Goal: Communication & Community: Ask a question

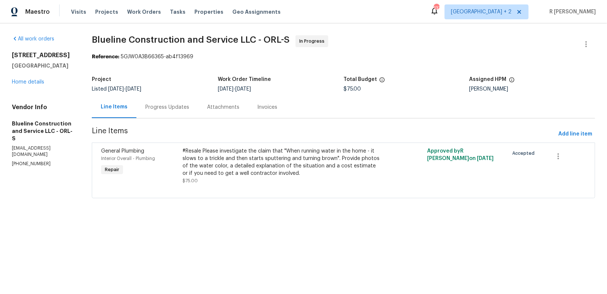
click at [178, 107] on div "Progress Updates" at bounding box center [167, 107] width 44 height 7
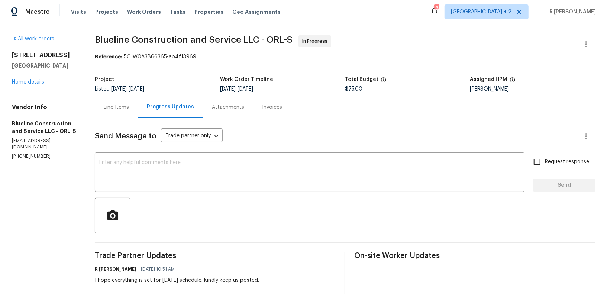
click at [122, 115] on div "Line Items" at bounding box center [116, 107] width 43 height 22
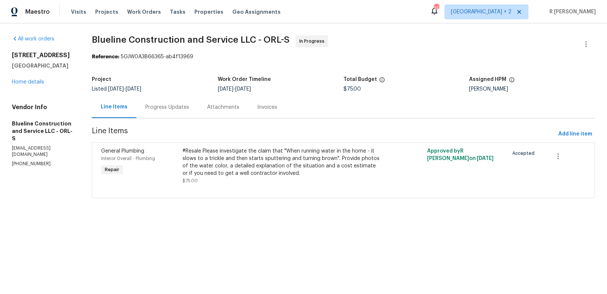
click at [180, 100] on div "Progress Updates" at bounding box center [167, 107] width 62 height 22
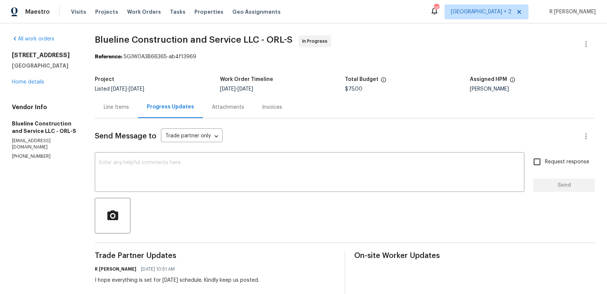
click at [29, 147] on div "Vendor Info Blueline Construction and Service LLC - ORL-S cbrown@bluelineconstr…" at bounding box center [44, 132] width 65 height 56
copy p "[PHONE_NUMBER]"
click at [222, 180] on textarea at bounding box center [309, 173] width 421 height 26
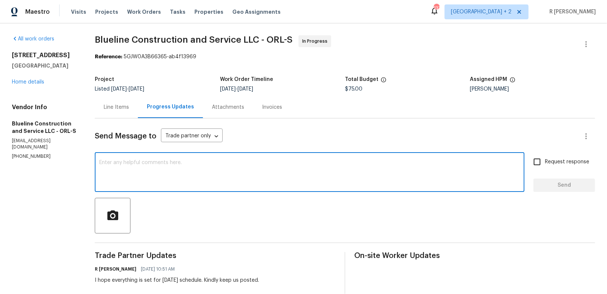
paste textarea "Hi Team, can we get a status update on the work order? Thanks!"
type textarea "Hi Team, can we get a status update on the work order? Thanks!"
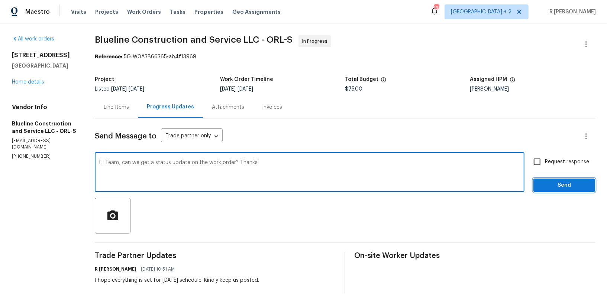
click at [565, 187] on span "Send" at bounding box center [564, 185] width 50 height 9
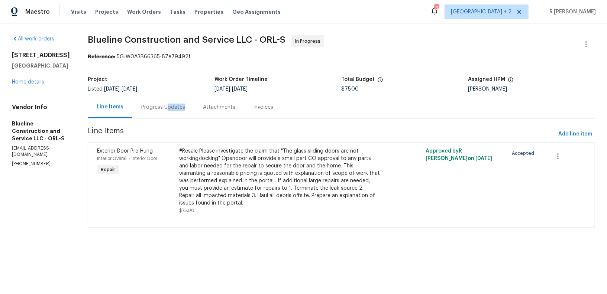
click at [178, 111] on div "Progress Updates" at bounding box center [163, 107] width 62 height 22
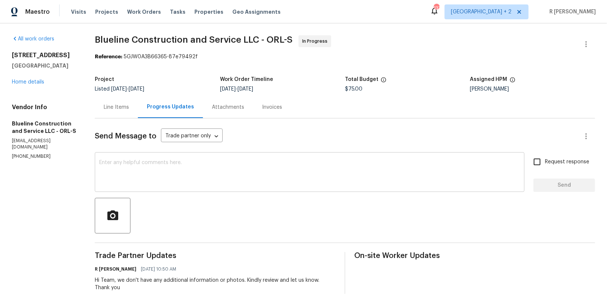
click at [235, 173] on textarea at bounding box center [309, 173] width 421 height 26
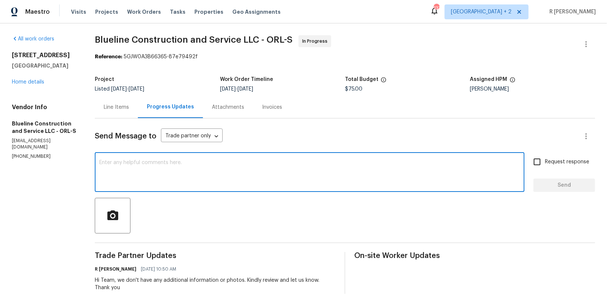
click at [201, 171] on textarea at bounding box center [309, 173] width 421 height 26
paste textarea "Hi Team, can we get a status update on the work order? Thanks!"
type textarea "Hi Team, can we get a status update on the work order? Thanks!"
click at [569, 164] on span "Request response" at bounding box center [567, 162] width 44 height 8
click at [545, 164] on input "Request response" at bounding box center [537, 162] width 16 height 16
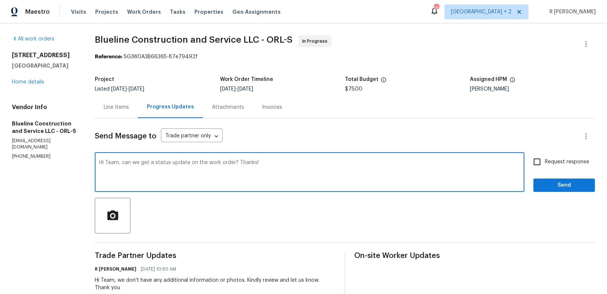
checkbox input "true"
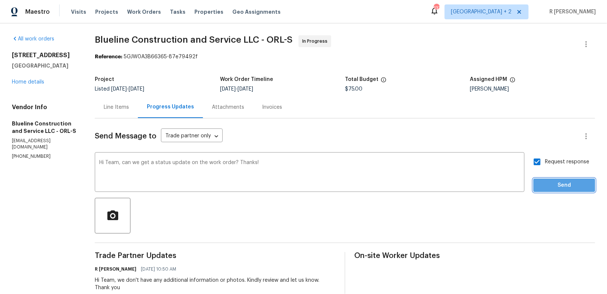
click at [560, 184] on span "Send" at bounding box center [564, 185] width 50 height 9
